Goal: Transaction & Acquisition: Purchase product/service

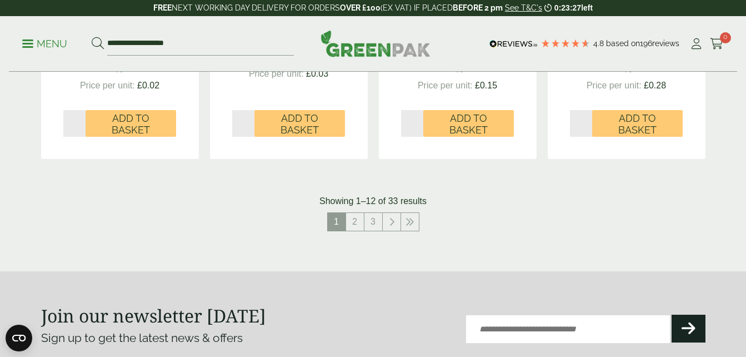
scroll to position [1222, 0]
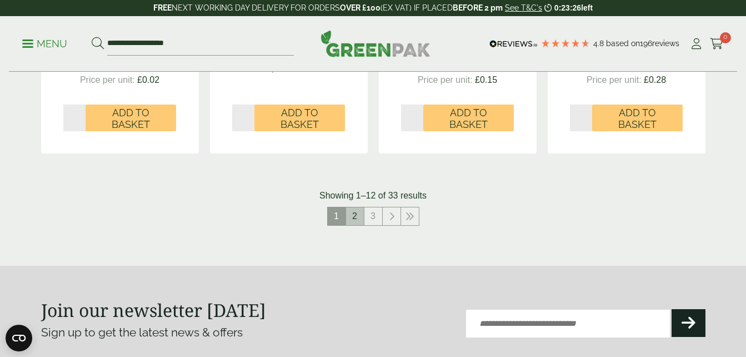
click at [359, 217] on link "2" at bounding box center [355, 216] width 18 height 18
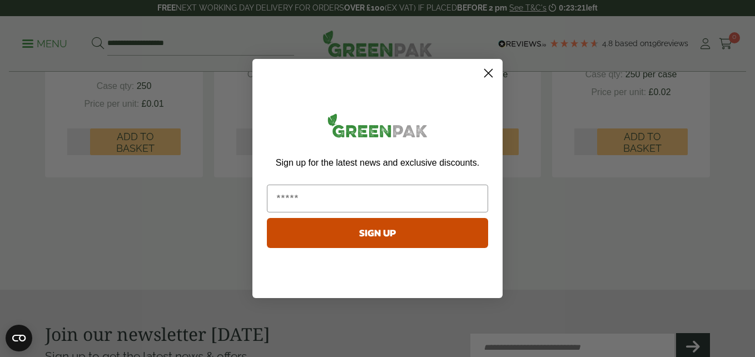
click at [489, 70] on circle "Close dialog" at bounding box center [488, 73] width 18 height 18
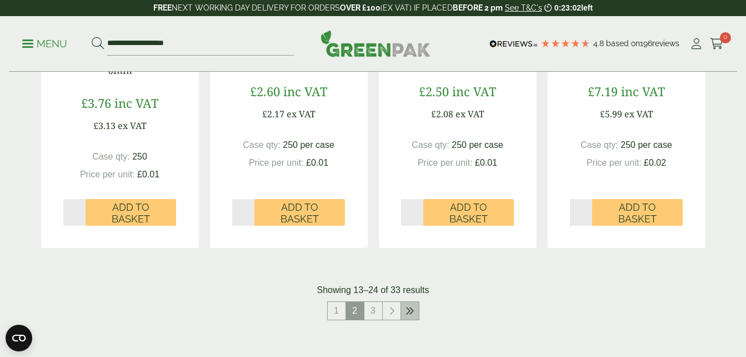
scroll to position [1222, 0]
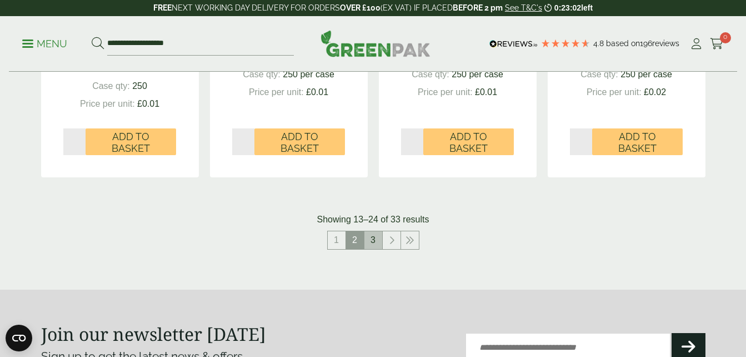
click at [374, 237] on link "3" at bounding box center [373, 240] width 18 height 18
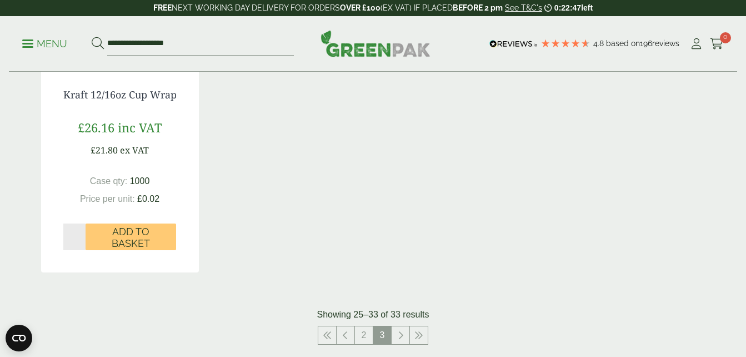
scroll to position [1111, 0]
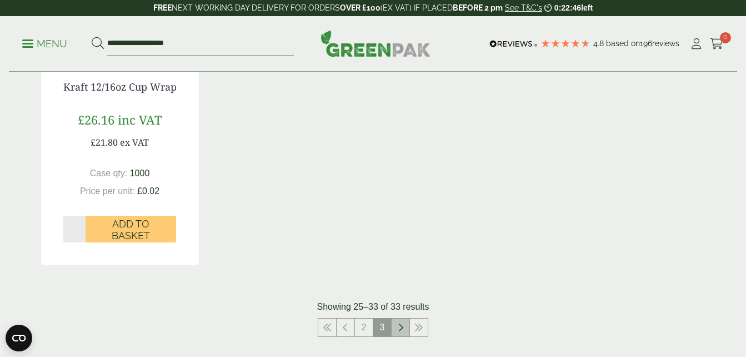
click at [399, 332] on icon at bounding box center [401, 327] width 6 height 9
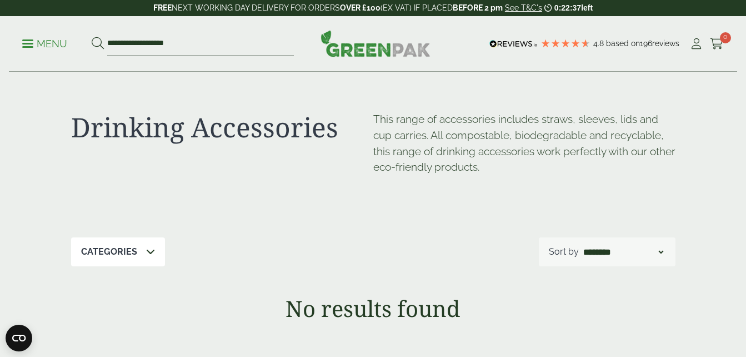
click at [31, 44] on span at bounding box center [27, 44] width 11 height 2
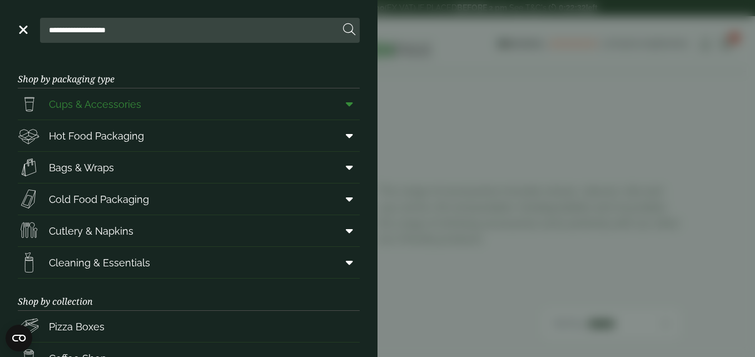
click at [109, 104] on span "Cups & Accessories" at bounding box center [95, 104] width 92 height 15
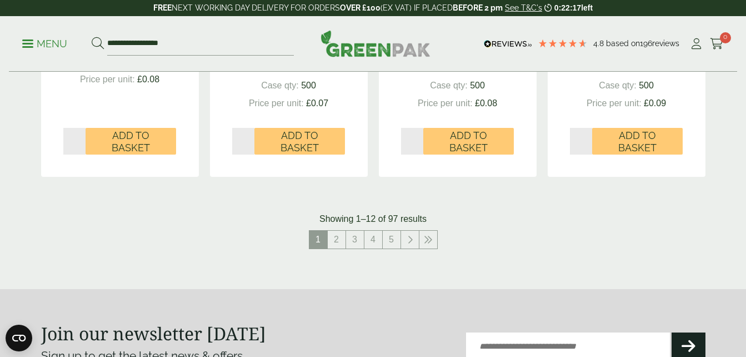
scroll to position [1222, 0]
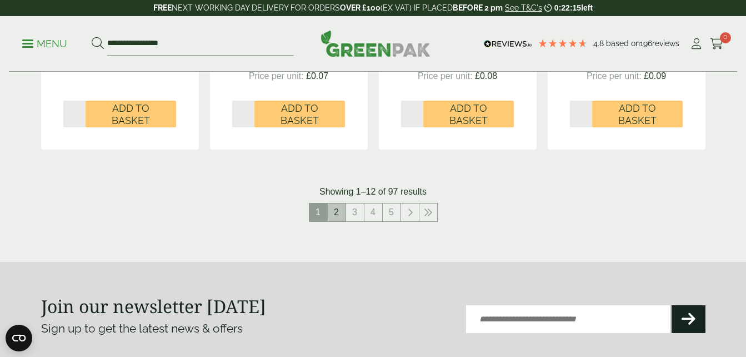
click at [333, 217] on link "2" at bounding box center [337, 212] width 18 height 18
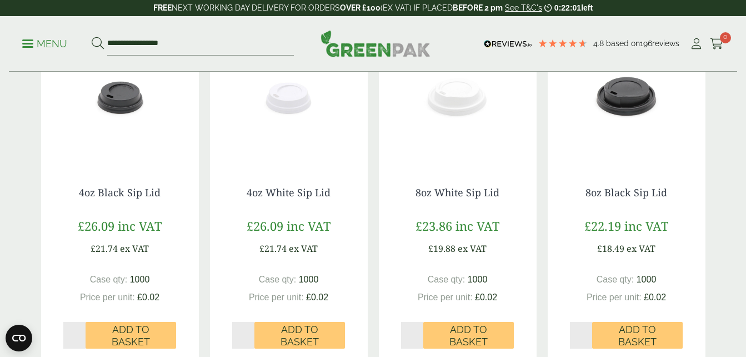
scroll to position [1278, 0]
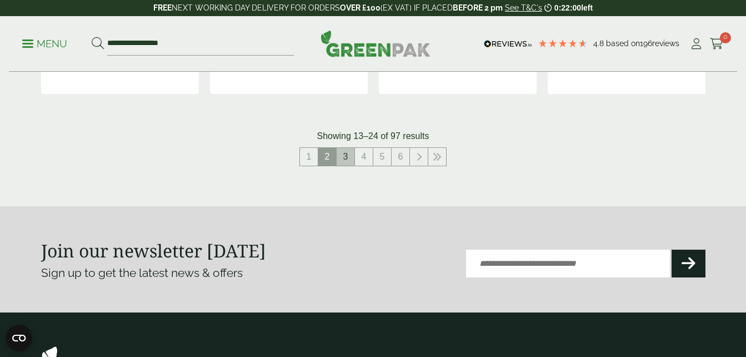
click at [348, 160] on link "3" at bounding box center [346, 157] width 18 height 18
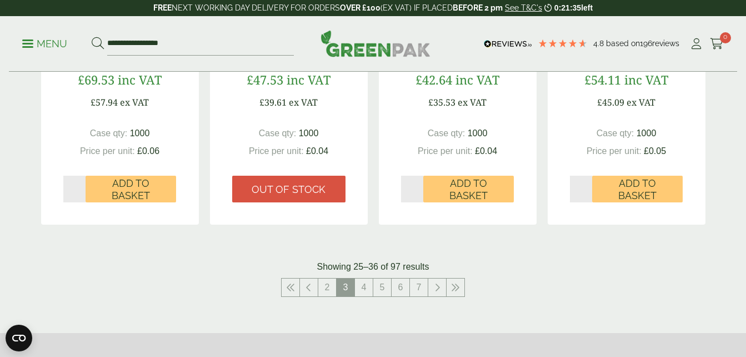
scroll to position [1167, 0]
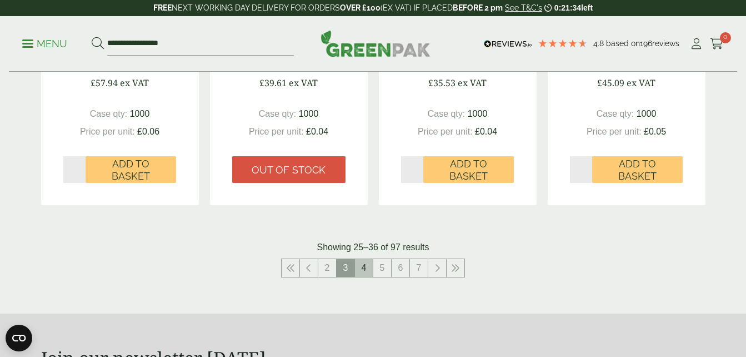
click at [362, 264] on link "4" at bounding box center [364, 268] width 18 height 18
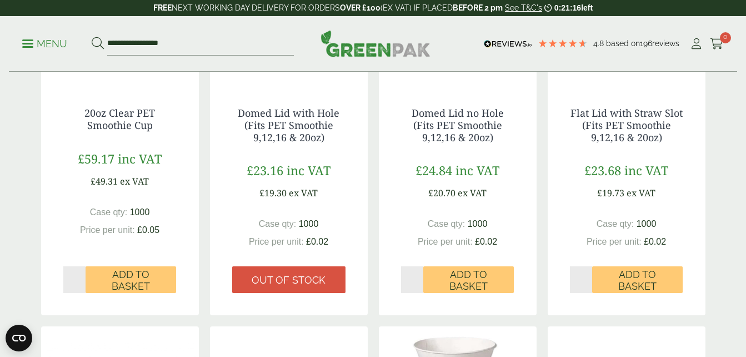
scroll to position [333, 0]
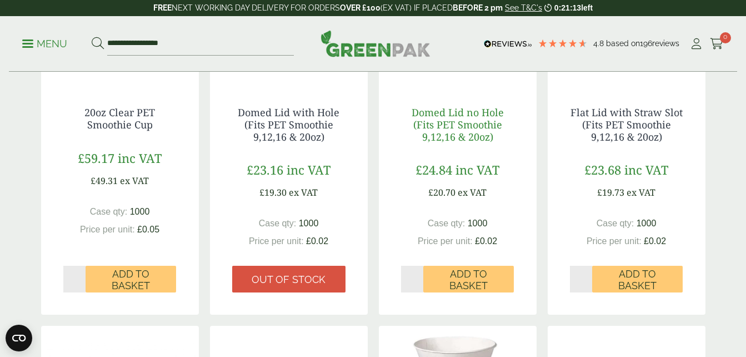
click at [461, 119] on link "Domed Lid no Hole (Fits PET Smoothie 9,12,16 & 20oz)" at bounding box center [458, 124] width 92 height 37
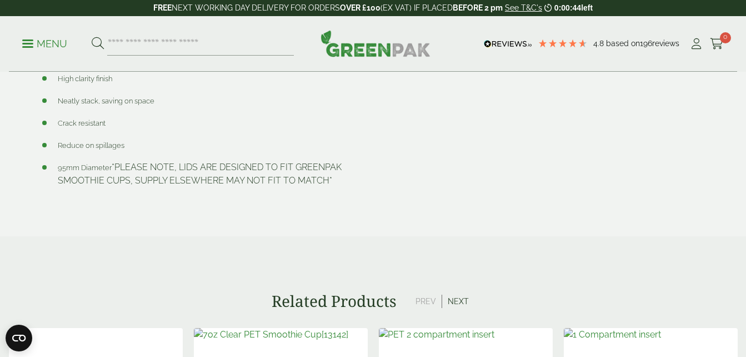
scroll to position [667, 0]
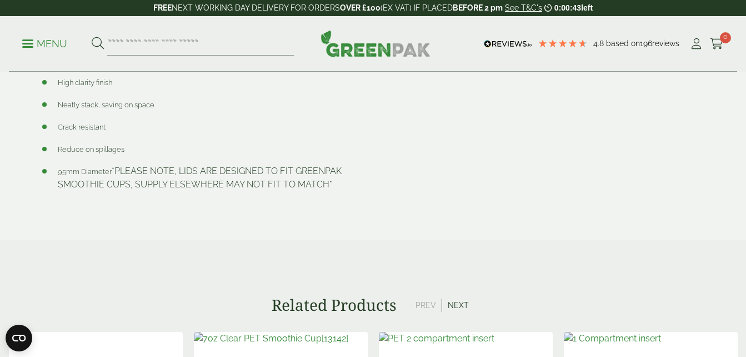
click at [462, 306] on button "Next" at bounding box center [458, 304] width 32 height 13
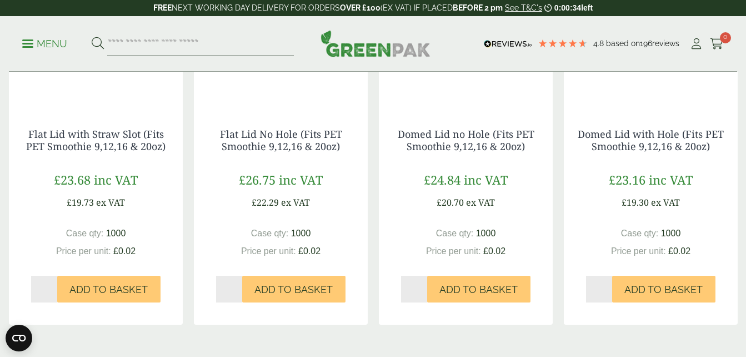
scroll to position [1056, 0]
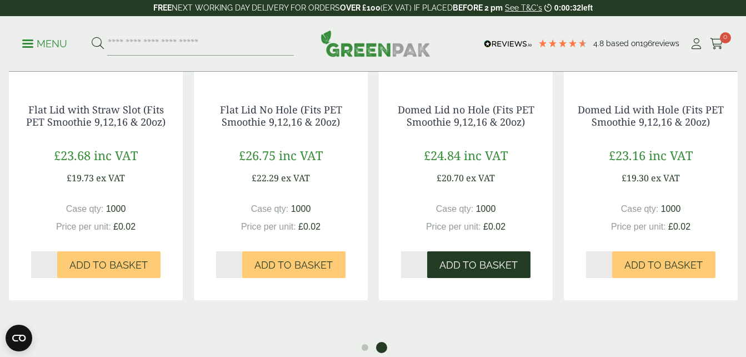
click at [475, 272] on button "Add to Basket" at bounding box center [478, 264] width 103 height 27
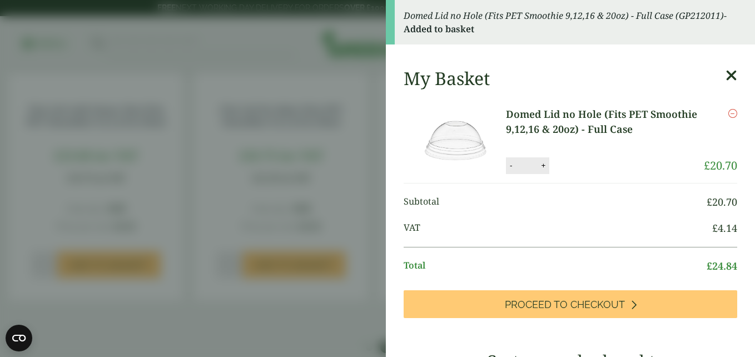
click at [725, 78] on icon at bounding box center [731, 76] width 12 height 16
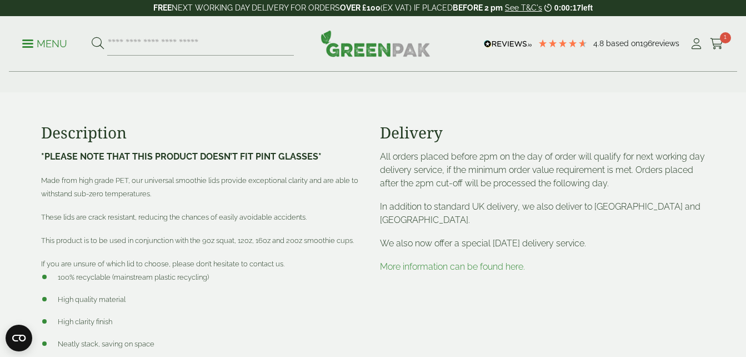
scroll to position [278, 0]
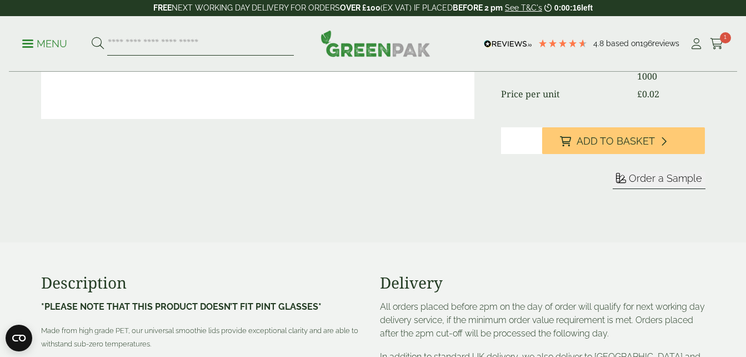
click at [121, 46] on input "search" at bounding box center [200, 43] width 187 height 23
type input "**********"
click at [92, 37] on button at bounding box center [98, 44] width 12 height 14
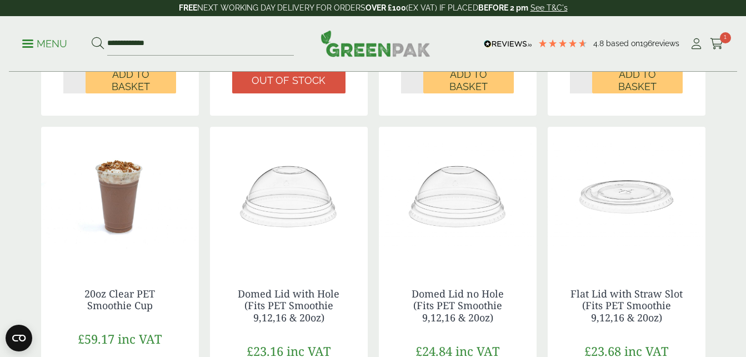
scroll to position [167, 0]
